Goal: Check status: Check status

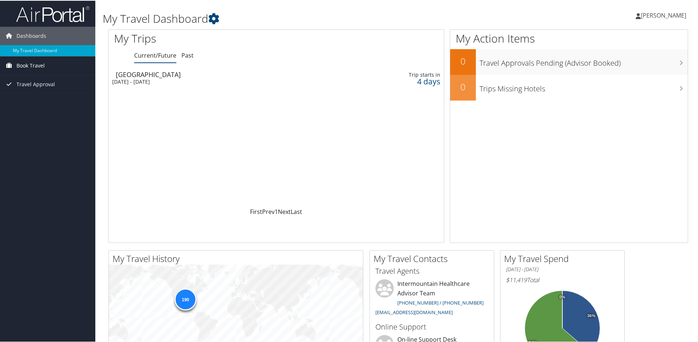
click at [38, 62] on span "Book Travel" at bounding box center [30, 65] width 28 height 18
click at [39, 90] on link "Book/Manage Online Trips" at bounding box center [47, 90] width 95 height 11
click at [182, 51] on link "Past" at bounding box center [187, 55] width 12 height 8
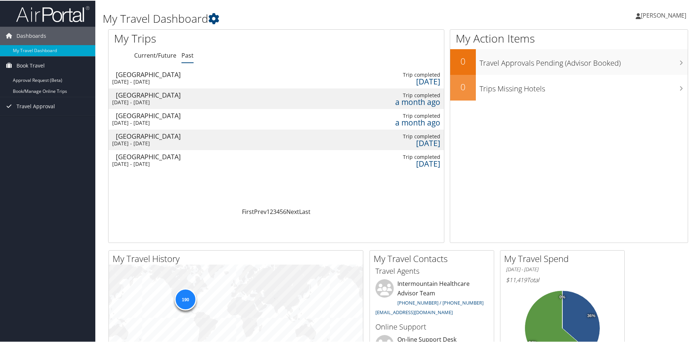
click at [176, 101] on div "Fri 5 Sep 2025 - Thu 11 Sep 2025" at bounding box center [218, 101] width 212 height 7
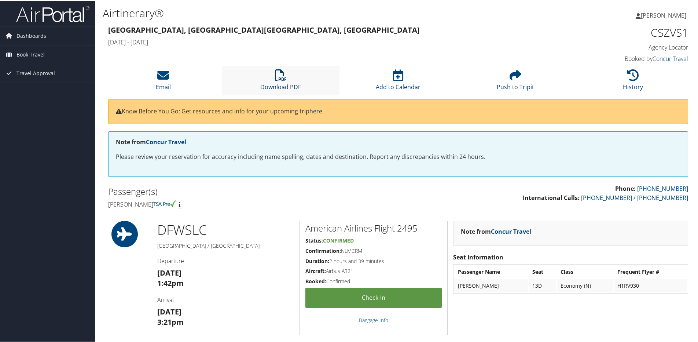
click at [278, 74] on icon at bounding box center [281, 75] width 12 height 12
